Goal: Find specific page/section: Find specific page/section

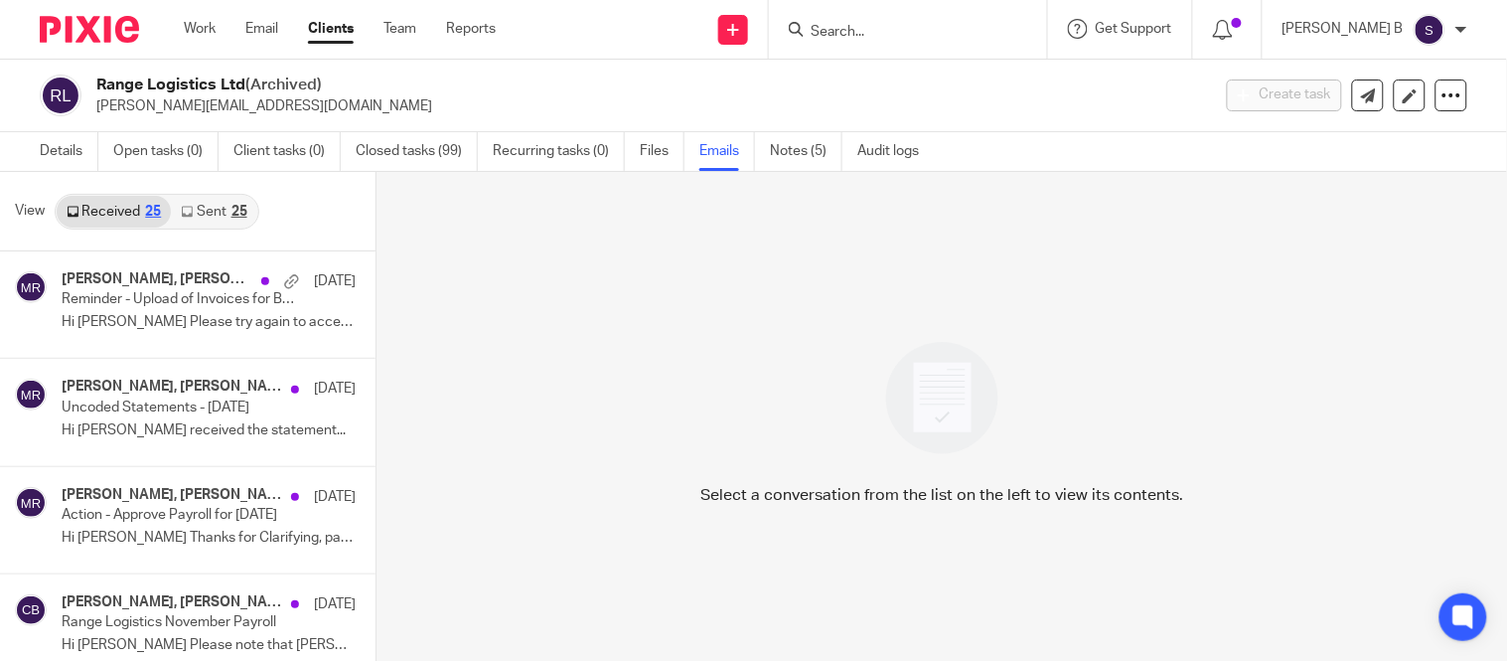
click at [849, 32] on input "Search" at bounding box center [898, 33] width 179 height 18
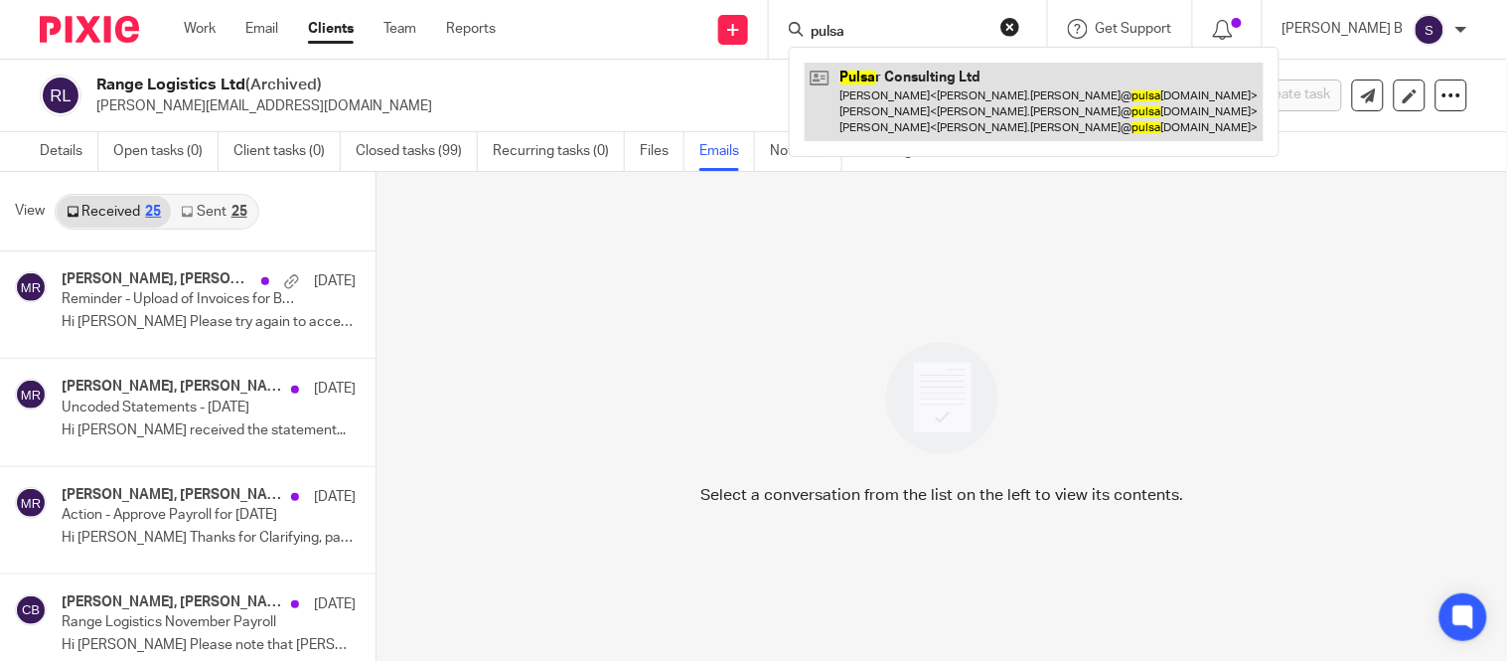
type input "pulsa"
click at [910, 82] on link at bounding box center [1034, 102] width 459 height 78
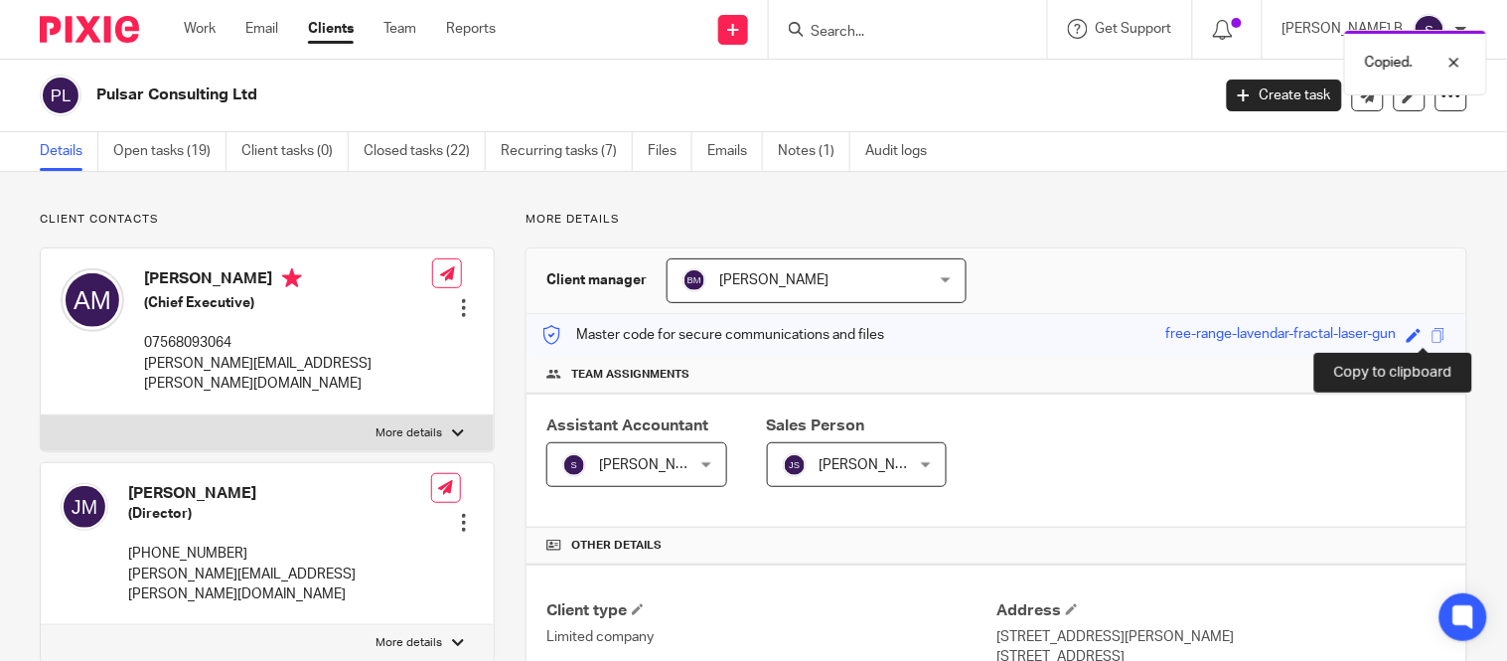
click at [1431, 344] on div "Save free-range-[GEOGRAPHIC_DATA]-fractal-laser-gun" at bounding box center [1308, 335] width 285 height 23
